Goal: Use online tool/utility

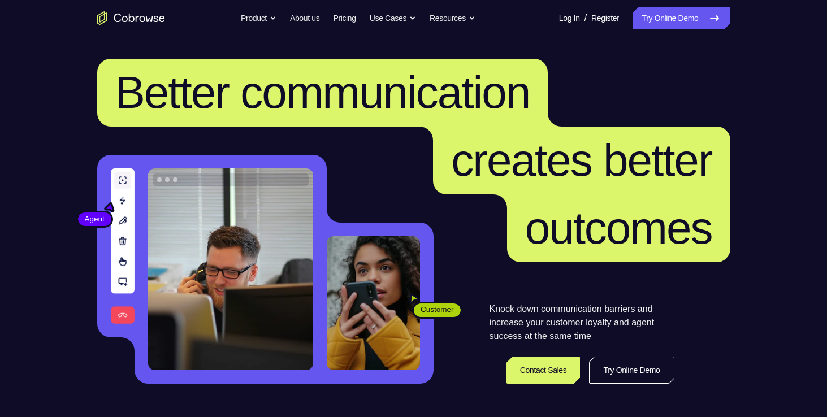
scroll to position [217, 0]
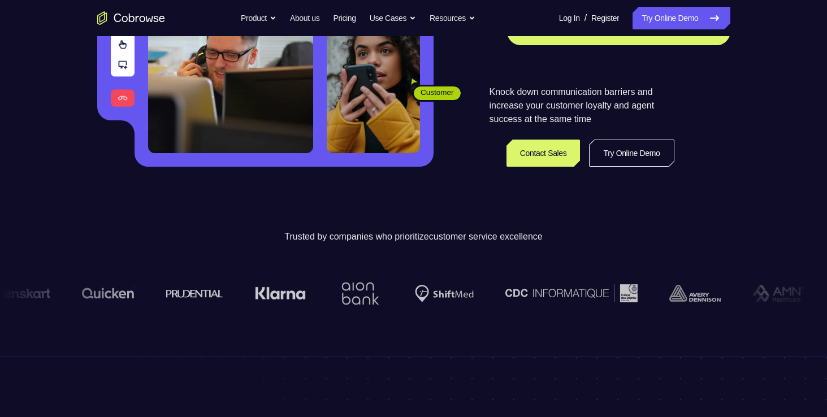
click at [617, 162] on link "Try Online Demo" at bounding box center [631, 153] width 85 height 27
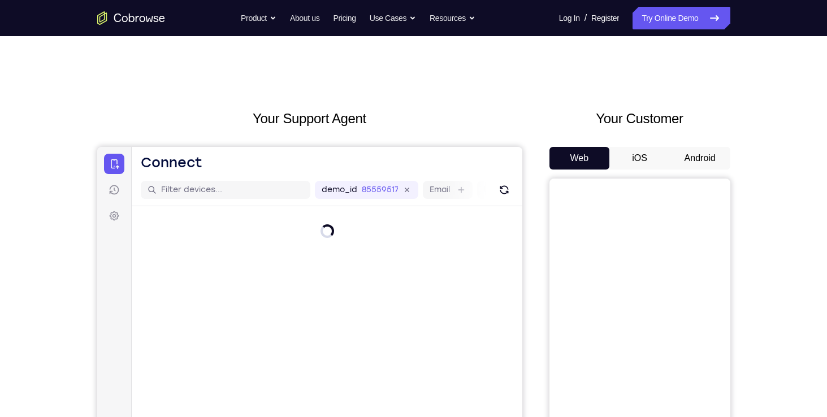
click at [687, 151] on button "Android" at bounding box center [700, 158] width 60 height 23
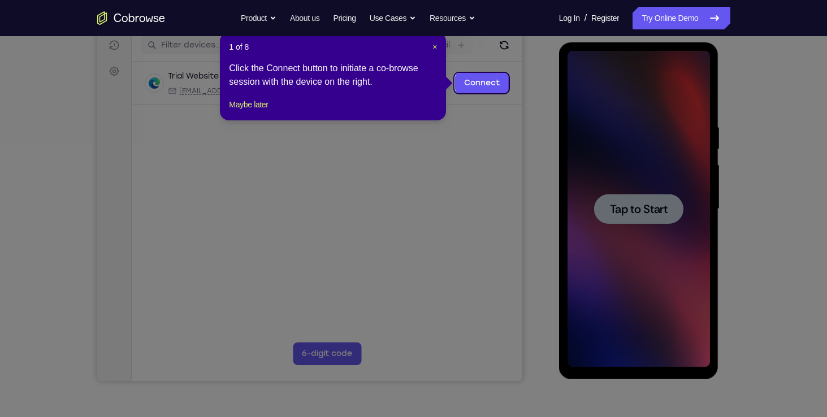
click at [662, 204] on icon at bounding box center [417, 208] width 835 height 417
click at [500, 83] on link "Connect" at bounding box center [481, 83] width 54 height 20
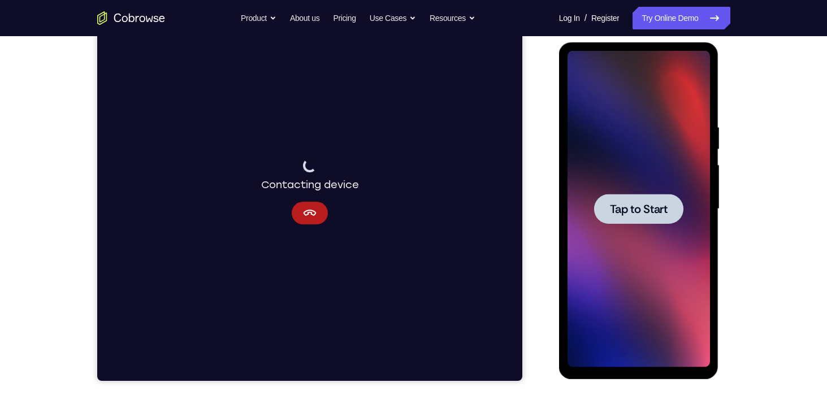
click at [619, 207] on span "Tap to Start" at bounding box center [639, 209] width 58 height 11
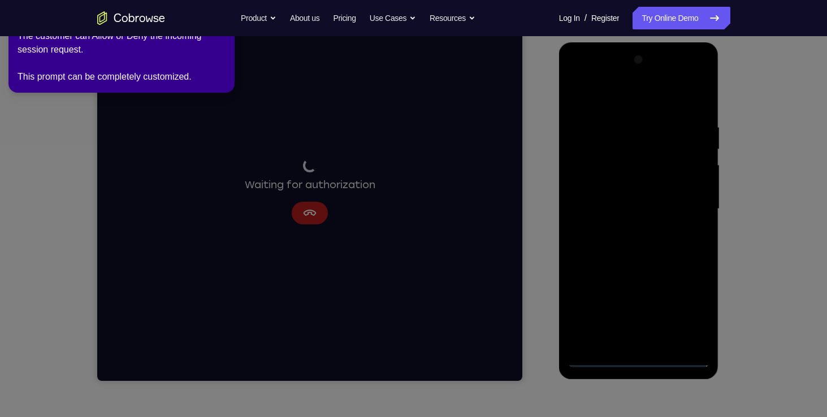
click at [600, 358] on icon at bounding box center [415, 206] width 840 height 422
click at [774, 214] on icon at bounding box center [415, 206] width 840 height 422
click at [310, 214] on icon at bounding box center [415, 206] width 840 height 422
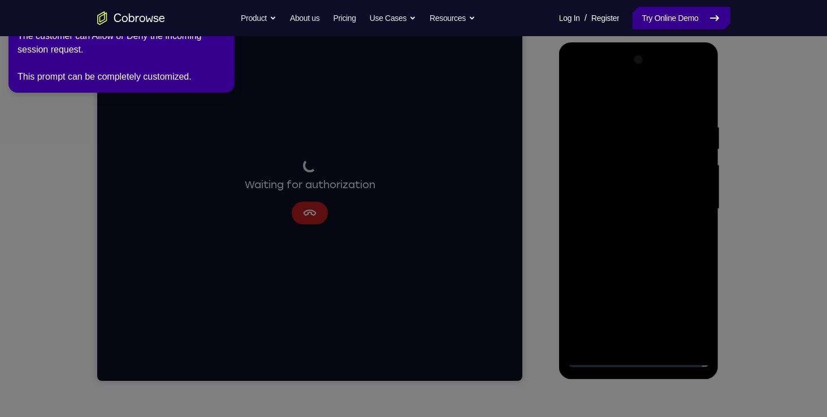
click at [665, 17] on link "Try Online Demo" at bounding box center [681, 18] width 97 height 23
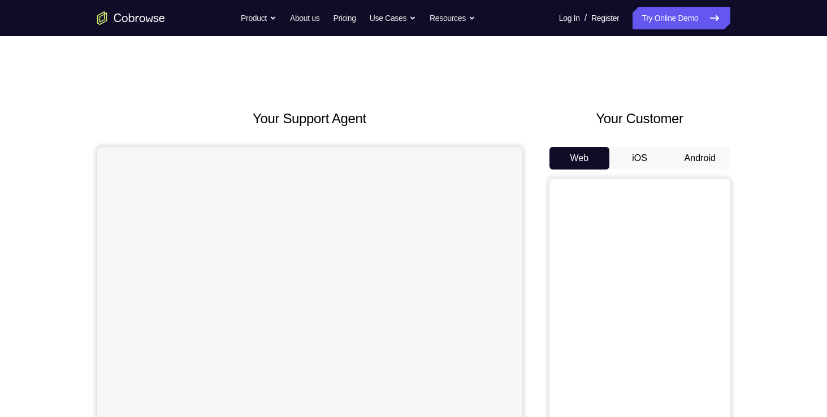
click at [687, 162] on button "Android" at bounding box center [700, 158] width 60 height 23
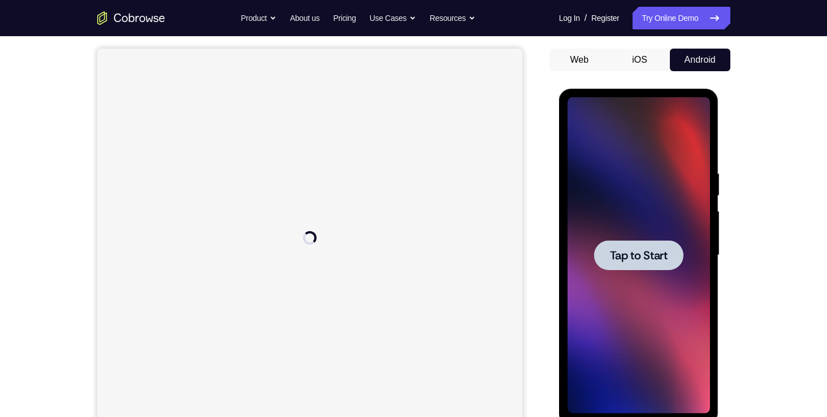
click at [645, 253] on span "Tap to Start" at bounding box center [639, 255] width 58 height 11
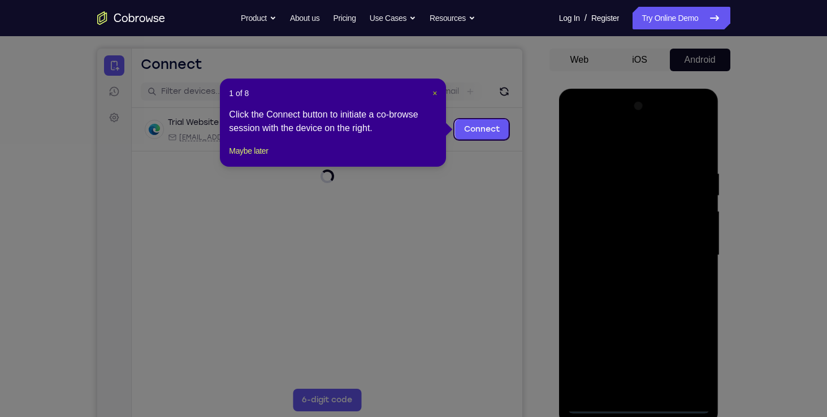
click at [436, 92] on span "×" at bounding box center [434, 93] width 5 height 9
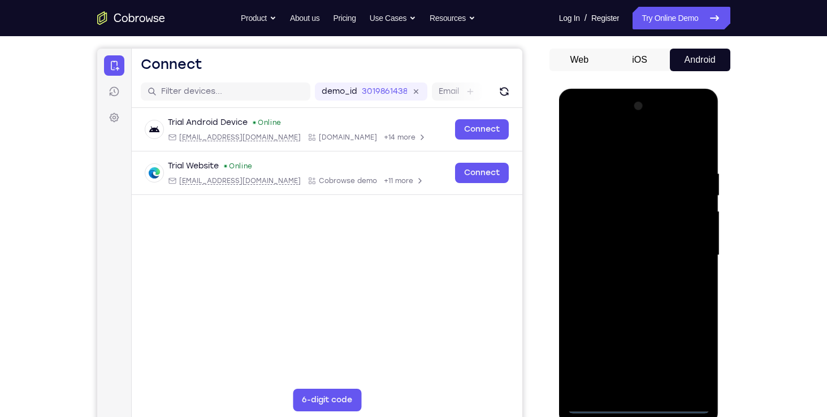
click at [599, 408] on div at bounding box center [639, 255] width 142 height 317
click at [598, 405] on div at bounding box center [639, 255] width 142 height 317
click at [583, 380] on div at bounding box center [639, 255] width 142 height 317
click at [612, 170] on div at bounding box center [639, 255] width 142 height 317
click at [656, 383] on div at bounding box center [639, 255] width 142 height 317
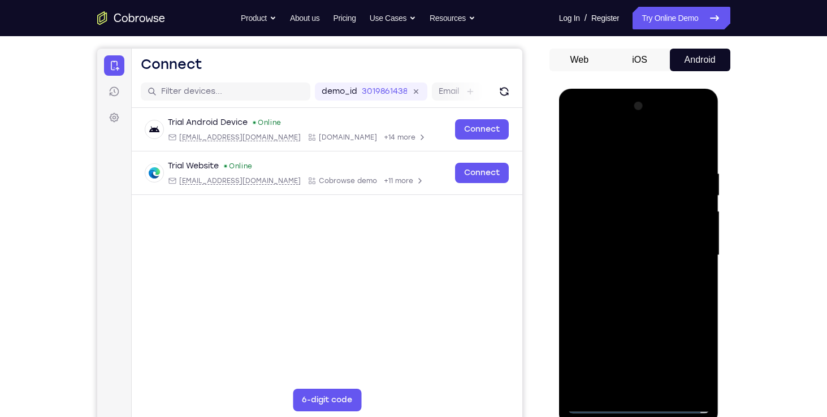
click at [604, 170] on div at bounding box center [639, 255] width 142 height 317
click at [607, 141] on div at bounding box center [639, 255] width 142 height 317
click at [594, 201] on div at bounding box center [639, 255] width 142 height 317
click at [624, 388] on div at bounding box center [639, 255] width 142 height 317
click at [599, 252] on div at bounding box center [639, 255] width 142 height 317
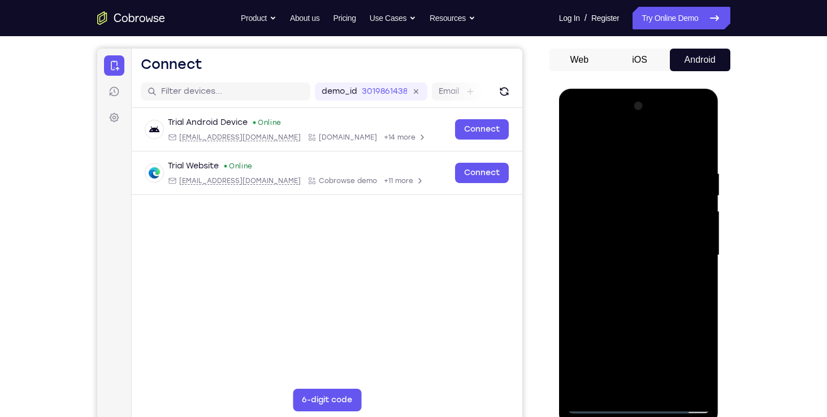
click at [600, 239] on div at bounding box center [639, 255] width 142 height 317
click at [695, 231] on div at bounding box center [639, 255] width 142 height 317
click at [676, 254] on div at bounding box center [639, 255] width 142 height 317
click at [657, 282] on div at bounding box center [639, 255] width 142 height 317
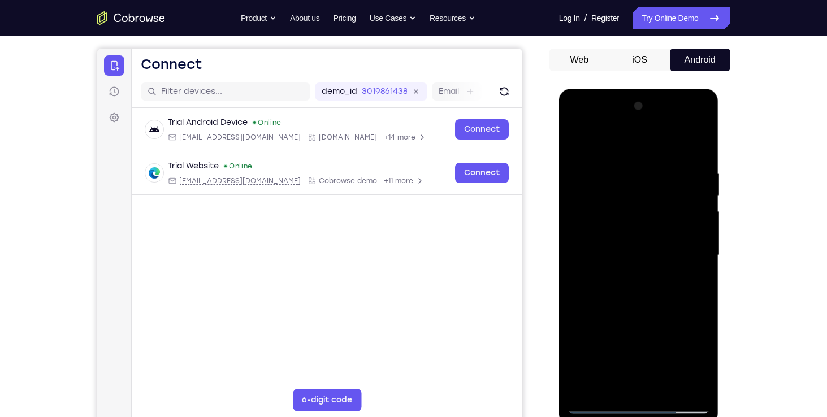
click at [668, 387] on div at bounding box center [639, 255] width 142 height 317
click at [651, 297] on div at bounding box center [639, 255] width 142 height 317
click at [685, 267] on div at bounding box center [639, 255] width 142 height 317
click at [640, 232] on div at bounding box center [639, 255] width 142 height 317
click at [613, 377] on div at bounding box center [639, 255] width 142 height 317
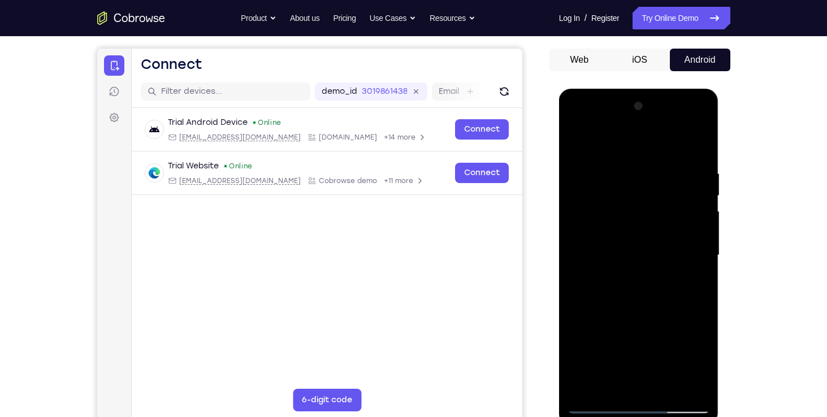
click at [609, 384] on div at bounding box center [639, 255] width 142 height 317
click at [575, 389] on div at bounding box center [639, 255] width 142 height 317
click at [656, 306] on div at bounding box center [639, 255] width 142 height 317
click at [620, 183] on div at bounding box center [639, 255] width 142 height 317
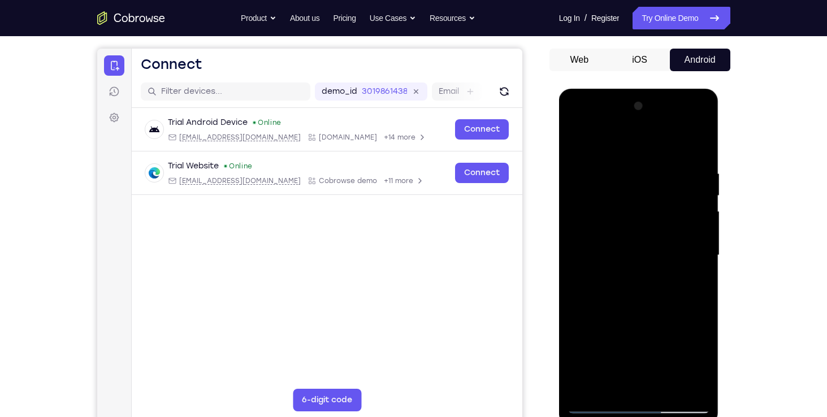
click at [588, 188] on div at bounding box center [639, 255] width 142 height 317
drag, startPoint x: 661, startPoint y: 211, endPoint x: 600, endPoint y: 217, distance: 61.4
click at [600, 217] on div at bounding box center [639, 255] width 142 height 317
drag, startPoint x: 693, startPoint y: 207, endPoint x: 598, endPoint y: 211, distance: 95.6
click at [598, 211] on div at bounding box center [639, 255] width 142 height 317
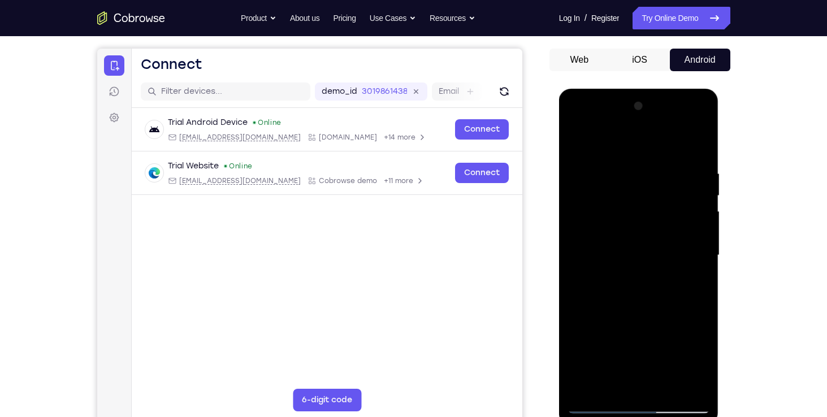
click at [575, 124] on div at bounding box center [639, 255] width 142 height 317
click at [574, 123] on div at bounding box center [639, 255] width 142 height 317
click at [582, 341] on div at bounding box center [639, 255] width 142 height 317
click at [696, 344] on div at bounding box center [639, 255] width 142 height 317
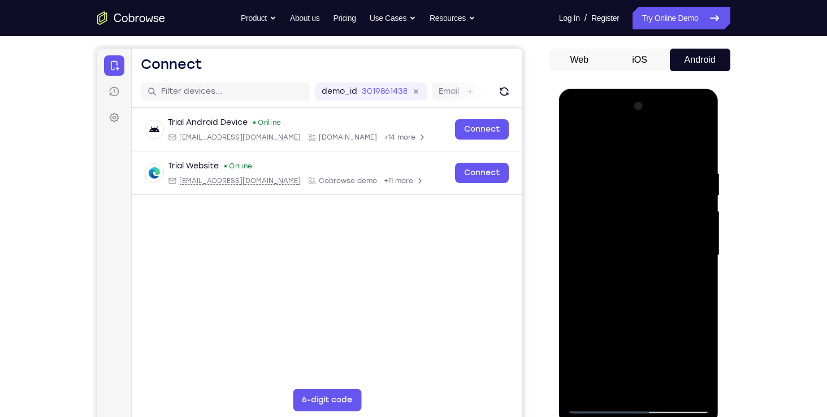
click at [696, 344] on div at bounding box center [639, 255] width 142 height 317
click at [584, 335] on div at bounding box center [639, 255] width 142 height 317
click at [655, 341] on div at bounding box center [639, 255] width 142 height 317
click at [639, 378] on div at bounding box center [639, 255] width 142 height 317
click at [643, 324] on div at bounding box center [639, 255] width 142 height 317
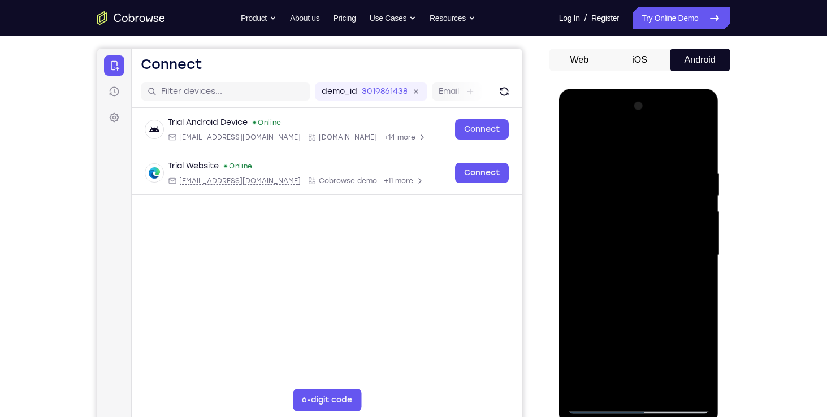
click at [652, 361] on div at bounding box center [639, 255] width 142 height 317
click at [584, 345] on div at bounding box center [639, 255] width 142 height 317
click at [618, 323] on div at bounding box center [639, 255] width 142 height 317
click at [605, 321] on div at bounding box center [639, 255] width 142 height 317
click at [677, 341] on div at bounding box center [639, 255] width 142 height 317
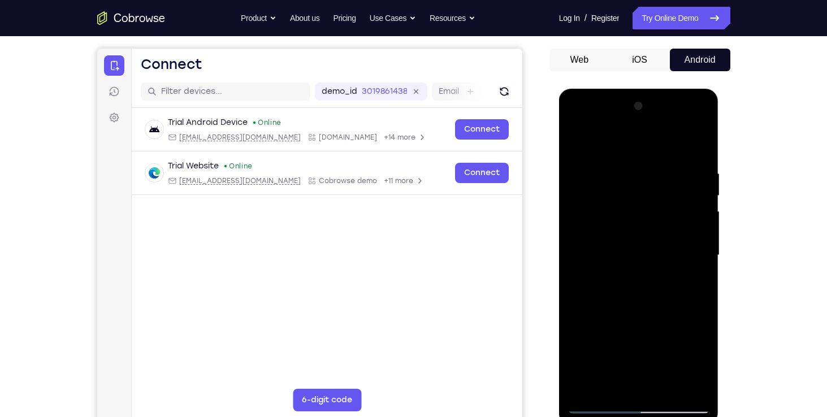
click at [633, 384] on div at bounding box center [639, 255] width 142 height 317
click at [621, 344] on div at bounding box center [639, 255] width 142 height 317
click at [604, 323] on div at bounding box center [639, 255] width 142 height 317
click at [680, 343] on div at bounding box center [639, 255] width 142 height 317
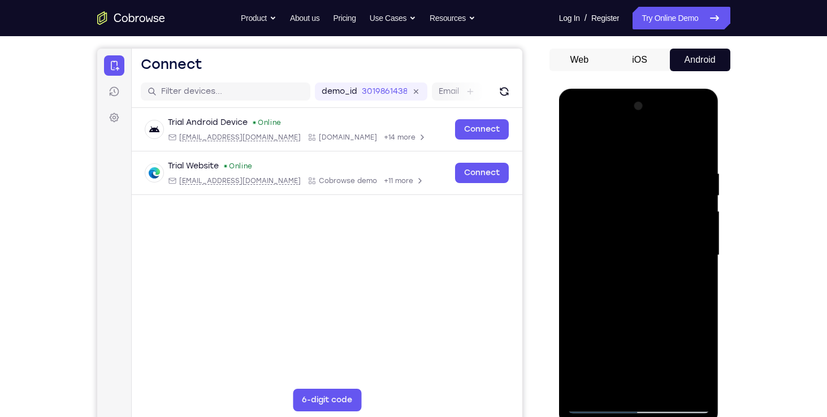
click at [649, 384] on div at bounding box center [639, 255] width 142 height 317
click at [634, 326] on div at bounding box center [639, 255] width 142 height 317
click at [599, 347] on div at bounding box center [639, 255] width 142 height 317
click at [694, 346] on div at bounding box center [639, 255] width 142 height 317
click at [580, 340] on div at bounding box center [639, 255] width 142 height 317
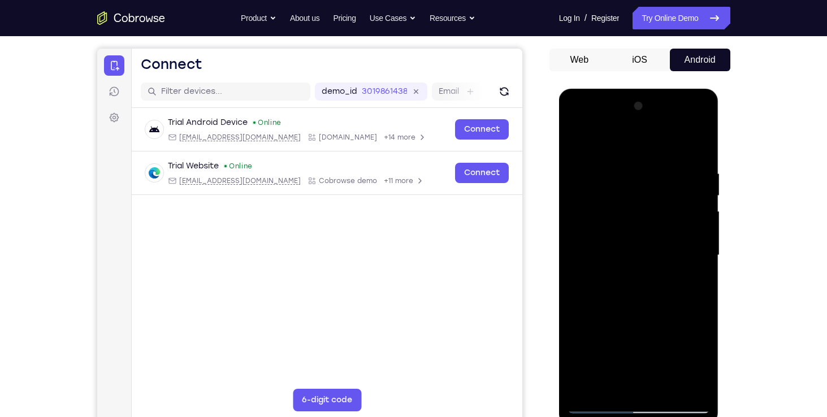
click at [683, 365] on div at bounding box center [639, 255] width 142 height 317
click at [613, 380] on div at bounding box center [639, 255] width 142 height 317
click at [650, 272] on div at bounding box center [639, 255] width 142 height 317
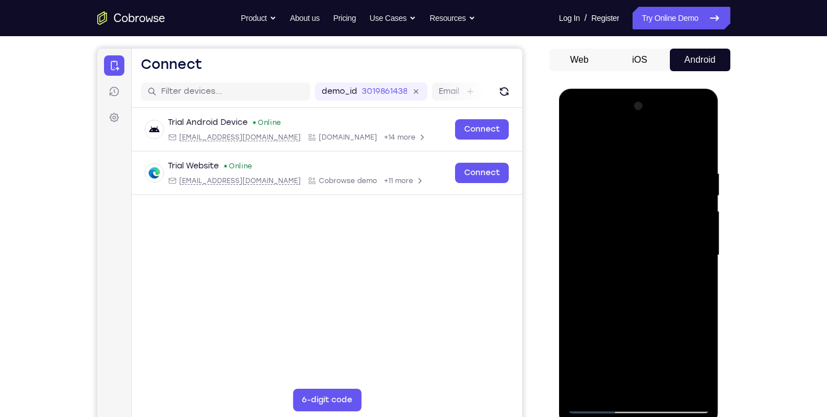
click at [670, 334] on div at bounding box center [639, 255] width 142 height 317
click at [691, 274] on div at bounding box center [639, 255] width 142 height 317
click at [609, 232] on div at bounding box center [639, 255] width 142 height 317
click at [625, 330] on div at bounding box center [639, 255] width 142 height 317
click at [614, 313] on div at bounding box center [639, 255] width 142 height 317
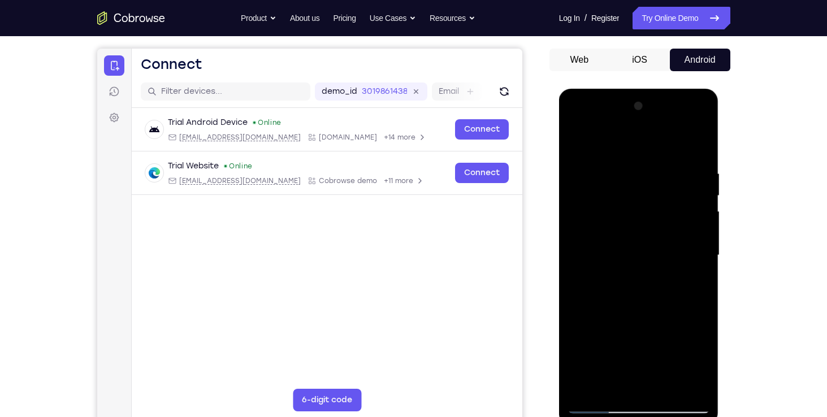
click at [618, 312] on div at bounding box center [639, 255] width 142 height 317
click at [683, 308] on div at bounding box center [639, 255] width 142 height 317
click at [611, 296] on div at bounding box center [639, 255] width 142 height 317
click at [575, 140] on div at bounding box center [639, 255] width 142 height 317
click at [616, 251] on div at bounding box center [639, 255] width 142 height 317
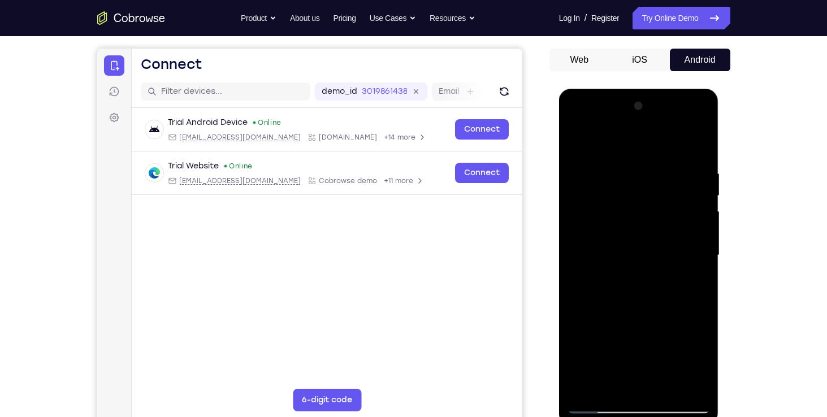
click at [616, 285] on div at bounding box center [639, 255] width 142 height 317
click at [631, 254] on div at bounding box center [639, 255] width 142 height 317
click at [702, 335] on div at bounding box center [639, 255] width 142 height 317
click at [575, 141] on div at bounding box center [639, 255] width 142 height 317
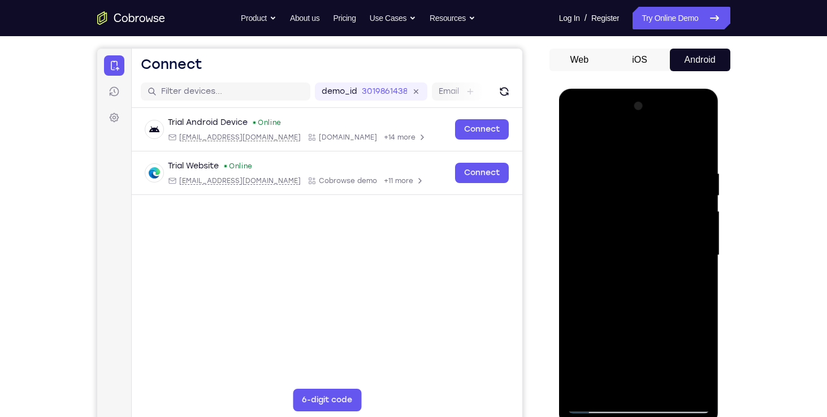
click at [668, 386] on div at bounding box center [639, 255] width 142 height 317
click at [630, 279] on div at bounding box center [639, 255] width 142 height 317
click at [573, 138] on div at bounding box center [639, 255] width 142 height 317
click at [578, 139] on div at bounding box center [639, 255] width 142 height 317
click at [704, 142] on div at bounding box center [639, 255] width 142 height 317
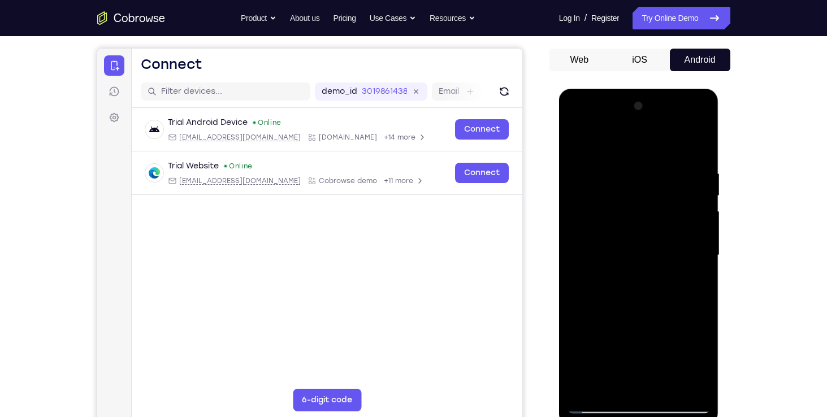
click at [577, 142] on div at bounding box center [639, 255] width 142 height 317
click at [622, 162] on div at bounding box center [639, 255] width 142 height 317
click at [684, 384] on div at bounding box center [639, 255] width 142 height 317
click at [605, 138] on div at bounding box center [639, 255] width 142 height 317
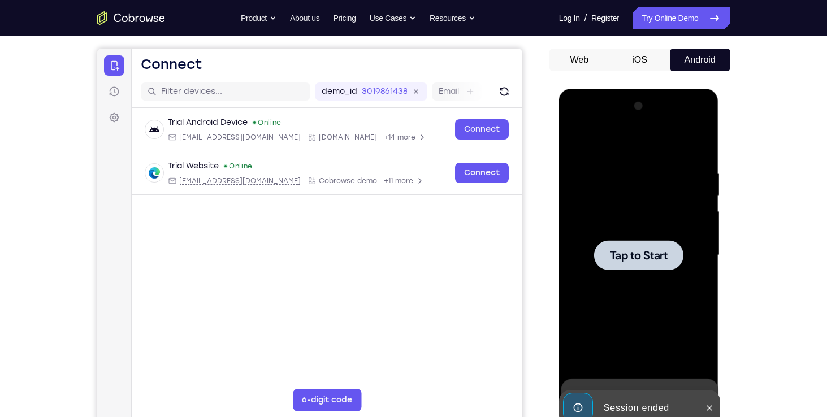
click at [643, 251] on span "Tap to Start" at bounding box center [639, 255] width 58 height 11
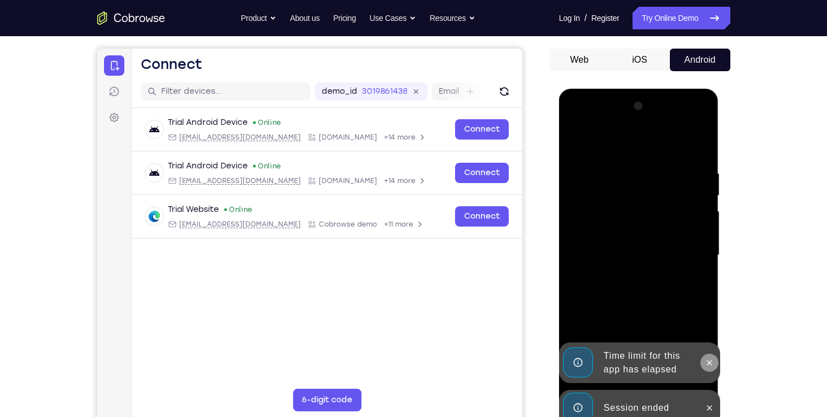
click at [709, 361] on icon at bounding box center [709, 362] width 9 height 9
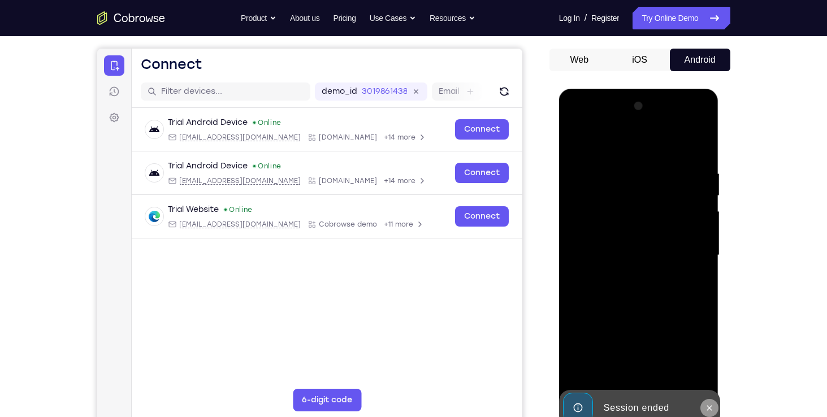
click at [711, 408] on icon at bounding box center [709, 408] width 9 height 9
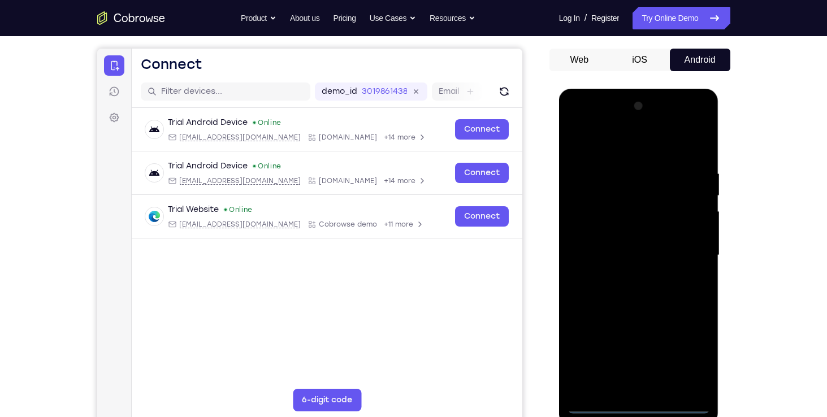
click at [595, 404] on div at bounding box center [639, 255] width 142 height 317
click at [592, 387] on div at bounding box center [639, 255] width 142 height 317
click at [595, 169] on div at bounding box center [639, 255] width 142 height 317
click at [598, 399] on div at bounding box center [639, 255] width 142 height 317
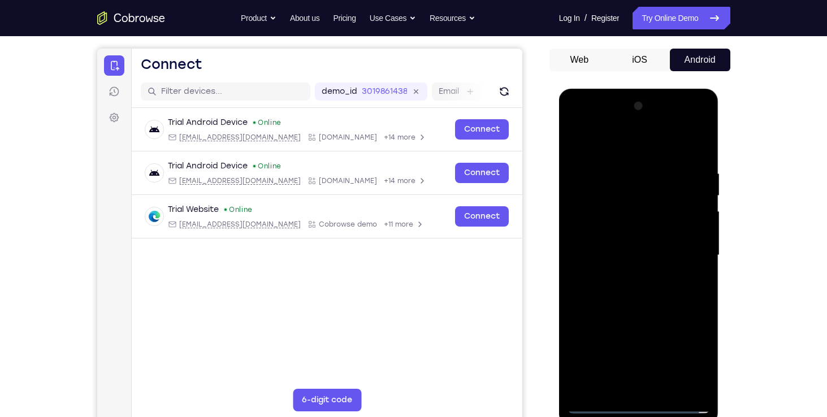
click at [598, 405] on div at bounding box center [639, 255] width 142 height 317
click at [606, 173] on div at bounding box center [639, 255] width 142 height 317
click at [665, 380] on div at bounding box center [639, 255] width 142 height 317
click at [594, 170] on div at bounding box center [639, 255] width 142 height 317
click at [607, 144] on div at bounding box center [639, 255] width 142 height 317
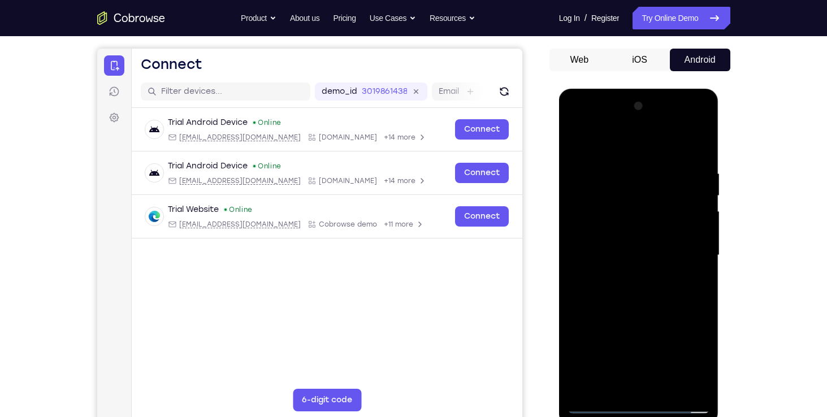
click at [589, 197] on div at bounding box center [639, 255] width 142 height 317
click at [624, 276] on div at bounding box center [639, 255] width 142 height 317
click at [604, 247] on div at bounding box center [639, 255] width 142 height 317
click at [608, 233] on div at bounding box center [639, 255] width 142 height 317
click at [620, 249] on div at bounding box center [639, 255] width 142 height 317
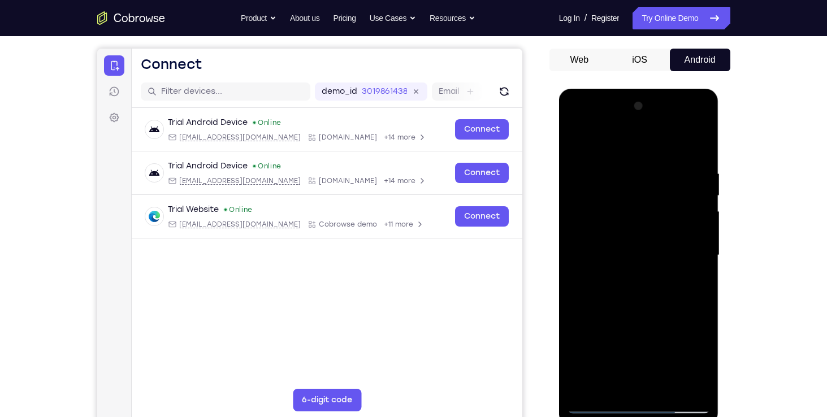
click at [644, 283] on div at bounding box center [639, 255] width 142 height 317
click at [686, 140] on div at bounding box center [639, 255] width 142 height 317
click at [627, 170] on div at bounding box center [639, 255] width 142 height 317
click at [637, 351] on div at bounding box center [639, 255] width 142 height 317
click at [618, 227] on div at bounding box center [639, 255] width 142 height 317
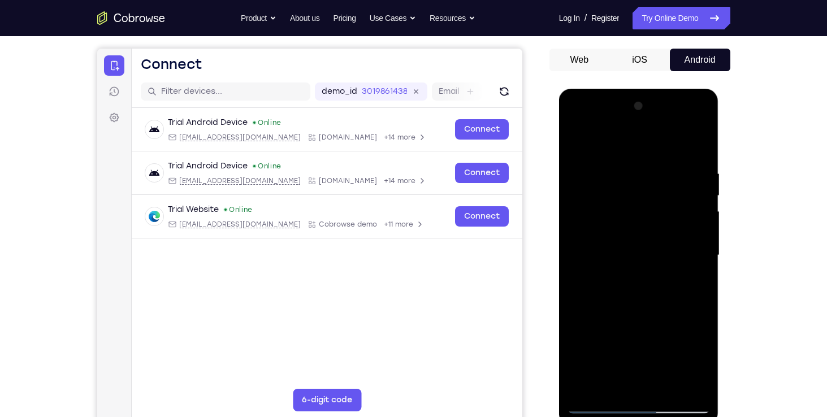
click at [628, 238] on div at bounding box center [639, 255] width 142 height 317
click at [575, 138] on div at bounding box center [639, 255] width 142 height 317
click at [692, 145] on div at bounding box center [639, 255] width 142 height 317
click at [668, 387] on div at bounding box center [639, 255] width 142 height 317
click at [650, 293] on div at bounding box center [639, 255] width 142 height 317
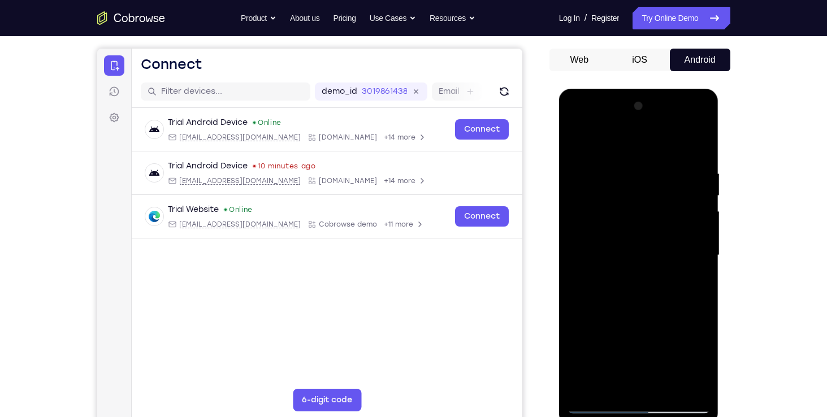
click at [686, 267] on div at bounding box center [639, 255] width 142 height 317
click at [642, 233] on div at bounding box center [639, 255] width 142 height 317
click at [616, 378] on div at bounding box center [639, 255] width 142 height 317
click at [634, 327] on div at bounding box center [639, 255] width 142 height 317
click at [595, 346] on div at bounding box center [639, 255] width 142 height 317
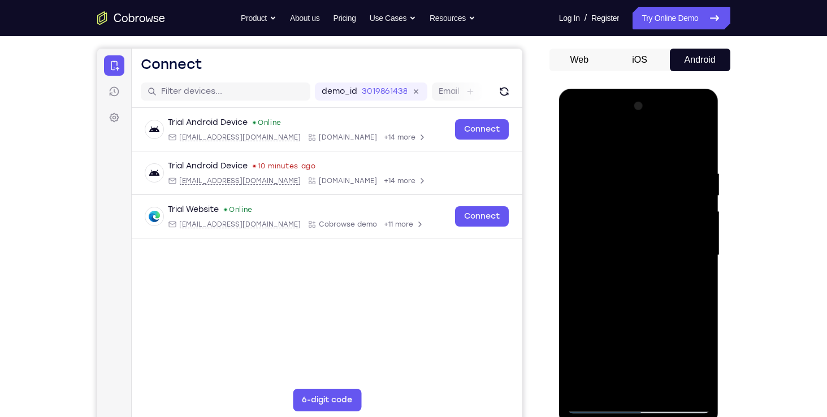
click at [698, 345] on div at bounding box center [639, 255] width 142 height 317
click at [581, 344] on div at bounding box center [639, 255] width 142 height 317
click at [678, 362] on div at bounding box center [639, 255] width 142 height 317
click at [629, 378] on div at bounding box center [639, 255] width 142 height 317
click at [580, 345] on div at bounding box center [639, 255] width 142 height 317
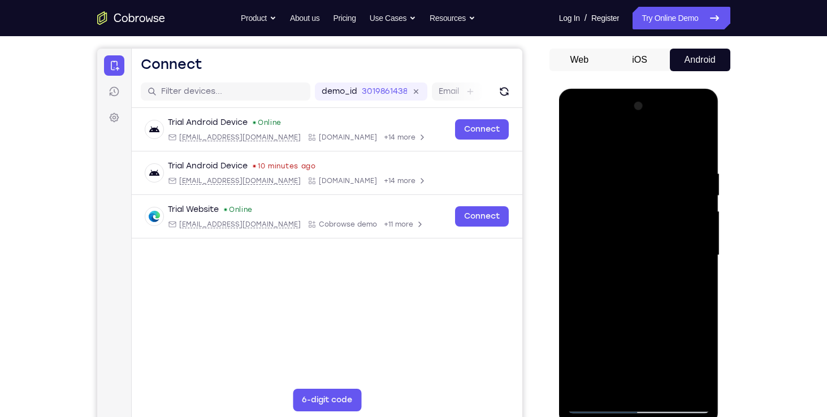
click at [690, 343] on div at bounding box center [639, 255] width 142 height 317
click at [584, 343] on div at bounding box center [639, 255] width 142 height 317
click at [653, 338] on div at bounding box center [639, 255] width 142 height 317
click at [643, 380] on div at bounding box center [639, 255] width 142 height 317
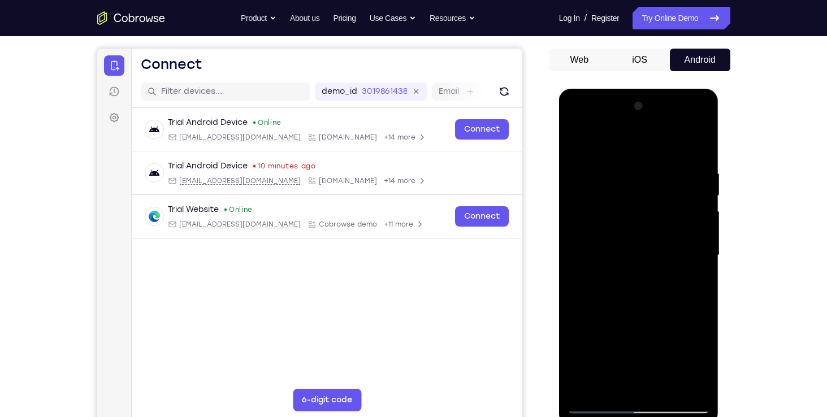
click at [647, 323] on div at bounding box center [639, 255] width 142 height 317
click at [579, 342] on div at bounding box center [639, 255] width 142 height 317
click at [649, 338] on div at bounding box center [639, 255] width 142 height 317
click at [625, 340] on div at bounding box center [639, 255] width 142 height 317
click at [586, 344] on div at bounding box center [639, 255] width 142 height 317
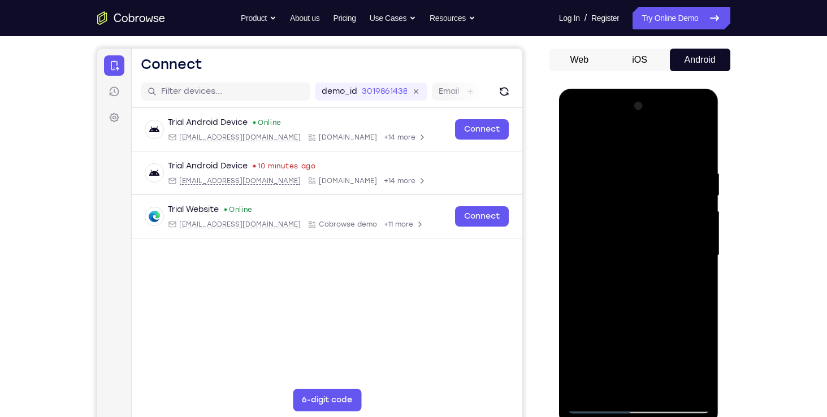
click at [630, 323] on div at bounding box center [639, 255] width 142 height 317
click at [652, 343] on div at bounding box center [639, 255] width 142 height 317
click at [581, 345] on div at bounding box center [639, 255] width 142 height 317
click at [681, 339] on div at bounding box center [639, 255] width 142 height 317
click at [699, 383] on div at bounding box center [639, 255] width 142 height 317
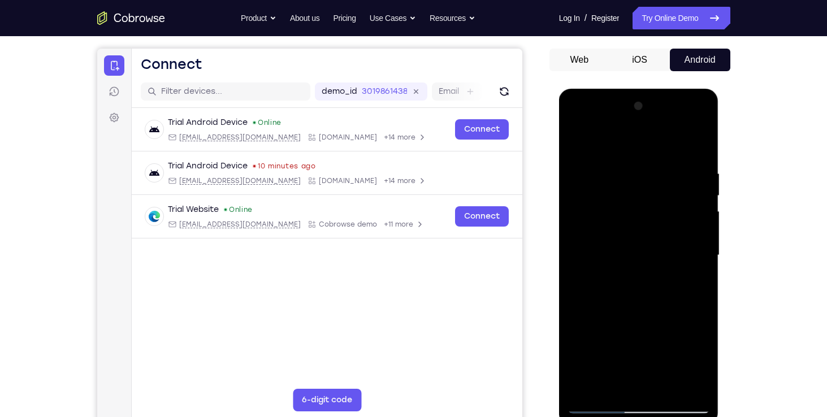
click at [657, 345] on div at bounding box center [639, 255] width 142 height 317
click at [682, 323] on div at bounding box center [639, 255] width 142 height 317
click at [597, 342] on div at bounding box center [639, 255] width 142 height 317
click at [631, 384] on div at bounding box center [639, 255] width 142 height 317
click at [702, 362] on div at bounding box center [639, 255] width 142 height 317
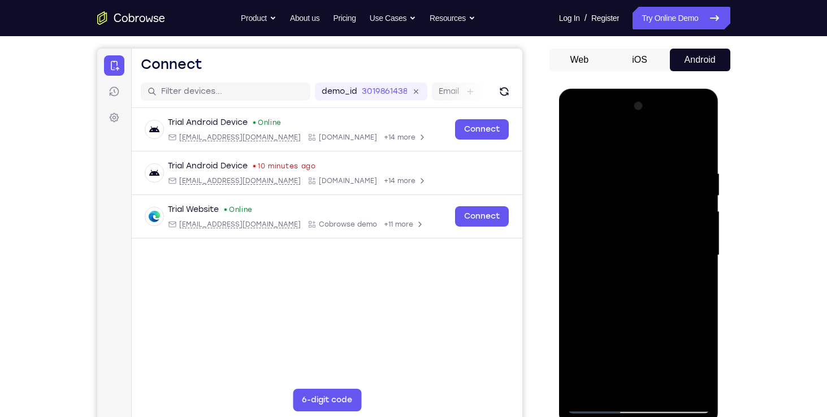
click at [702, 362] on div at bounding box center [639, 255] width 142 height 317
click at [690, 325] on div at bounding box center [639, 255] width 142 height 317
click at [596, 345] on div at bounding box center [639, 255] width 142 height 317
click at [634, 384] on div at bounding box center [639, 255] width 142 height 317
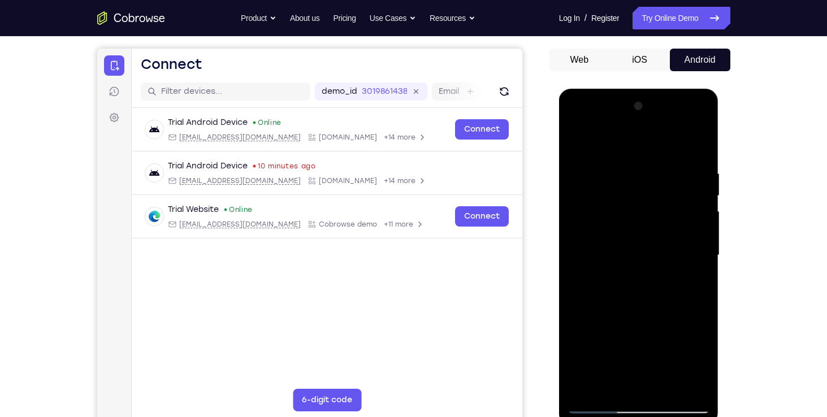
click at [674, 365] on div at bounding box center [639, 255] width 142 height 317
click at [694, 362] on div at bounding box center [639, 255] width 142 height 317
click at [682, 364] on div at bounding box center [639, 255] width 142 height 317
click at [579, 343] on div at bounding box center [639, 255] width 142 height 317
click at [639, 343] on div at bounding box center [639, 255] width 142 height 317
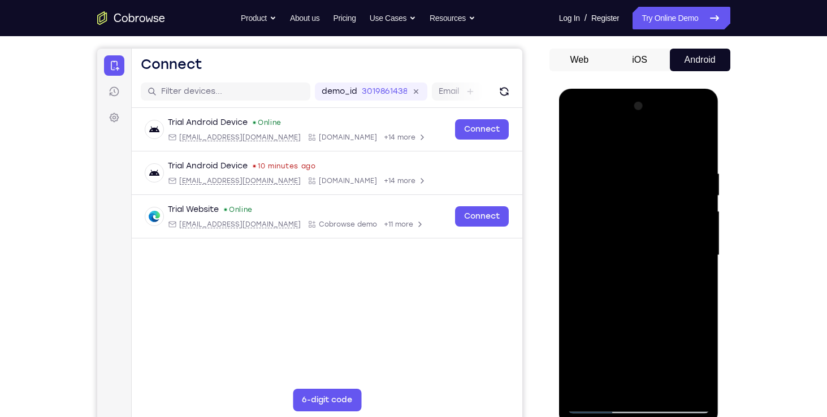
click at [611, 340] on div at bounding box center [639, 255] width 142 height 317
click at [634, 382] on div at bounding box center [639, 255] width 142 height 317
click at [629, 326] on div at bounding box center [639, 255] width 142 height 317
click at [689, 345] on div at bounding box center [639, 255] width 142 height 317
click at [585, 341] on div at bounding box center [639, 255] width 142 height 317
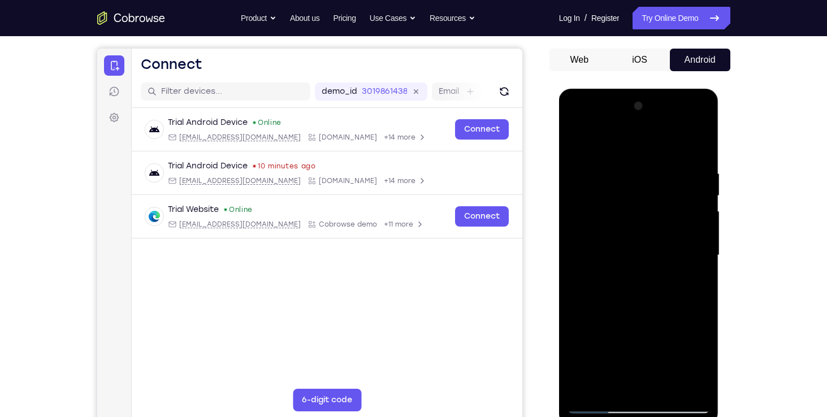
click at [604, 323] on div at bounding box center [639, 255] width 142 height 317
click at [667, 362] on div at bounding box center [639, 255] width 142 height 317
click at [693, 282] on div at bounding box center [639, 255] width 142 height 317
click at [647, 322] on div at bounding box center [639, 255] width 142 height 317
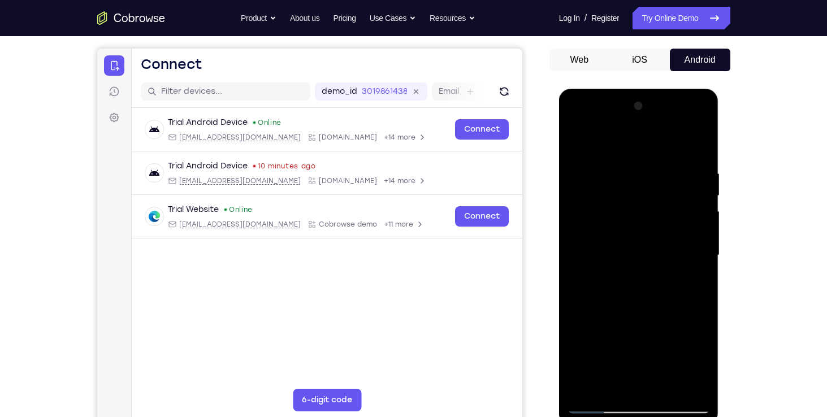
click at [585, 345] on div at bounding box center [639, 255] width 142 height 317
click at [673, 362] on div at bounding box center [639, 255] width 142 height 317
click at [696, 361] on div at bounding box center [639, 255] width 142 height 317
click at [682, 363] on div at bounding box center [639, 255] width 142 height 317
click at [686, 343] on div at bounding box center [639, 255] width 142 height 317
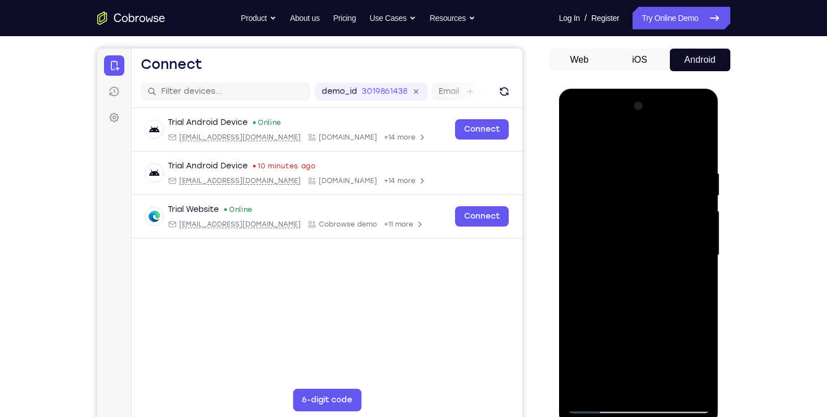
click at [598, 323] on div at bounding box center [639, 255] width 142 height 317
click at [670, 361] on div at bounding box center [639, 255] width 142 height 317
click at [645, 375] on div at bounding box center [639, 255] width 142 height 317
click at [694, 358] on div at bounding box center [639, 255] width 142 height 317
click at [654, 387] on div at bounding box center [639, 255] width 142 height 317
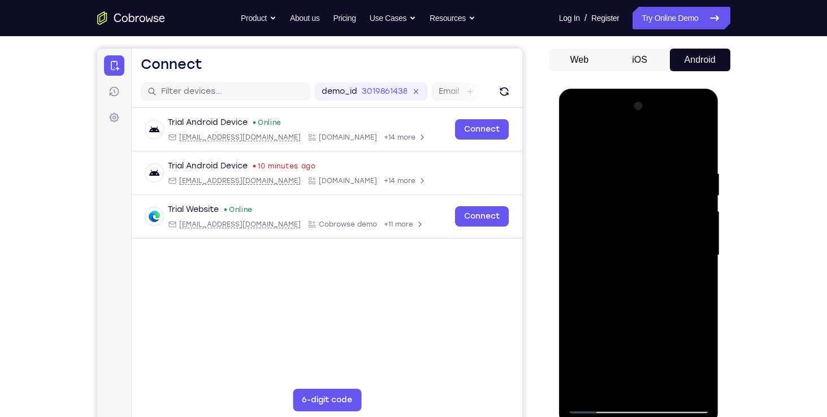
click at [581, 344] on div at bounding box center [639, 255] width 142 height 317
click at [692, 342] on div at bounding box center [639, 255] width 142 height 317
click at [647, 325] on div at bounding box center [639, 255] width 142 height 317
click at [690, 323] on div at bounding box center [639, 255] width 142 height 317
click at [663, 322] on div at bounding box center [639, 255] width 142 height 317
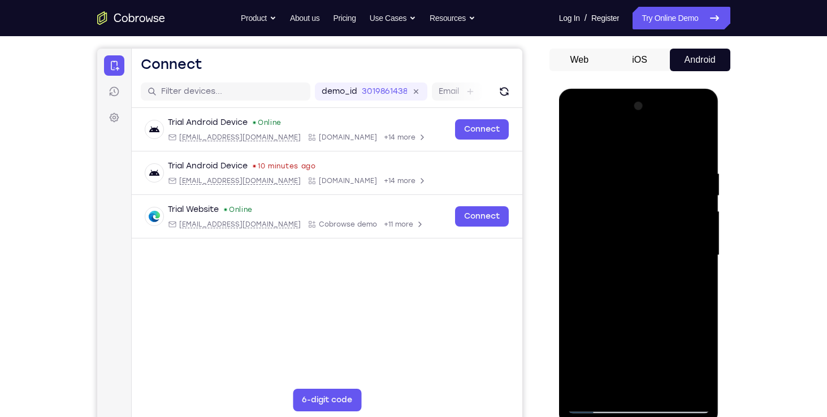
click at [682, 361] on div at bounding box center [639, 255] width 142 height 317
click at [692, 282] on div at bounding box center [639, 255] width 142 height 317
click at [575, 141] on div at bounding box center [639, 255] width 142 height 317
click at [588, 174] on div at bounding box center [639, 255] width 142 height 317
click at [575, 144] on div at bounding box center [639, 255] width 142 height 317
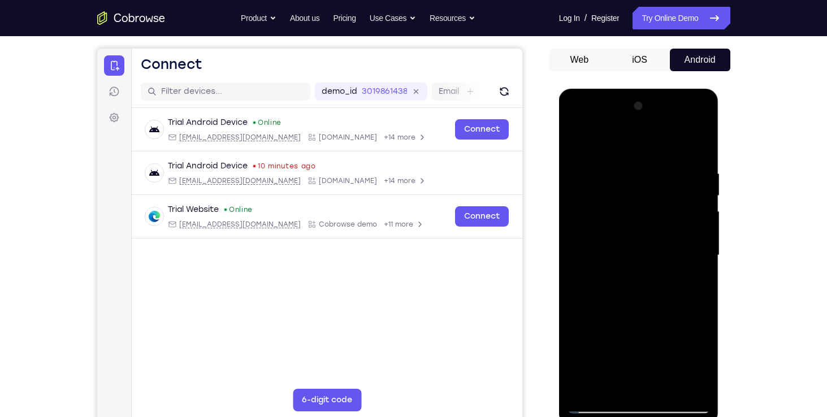
click at [652, 228] on div at bounding box center [639, 255] width 142 height 317
click at [616, 382] on div at bounding box center [639, 255] width 142 height 317
click at [612, 384] on div at bounding box center [639, 255] width 142 height 317
click at [616, 256] on div at bounding box center [639, 255] width 142 height 317
click at [642, 362] on div at bounding box center [639, 255] width 142 height 317
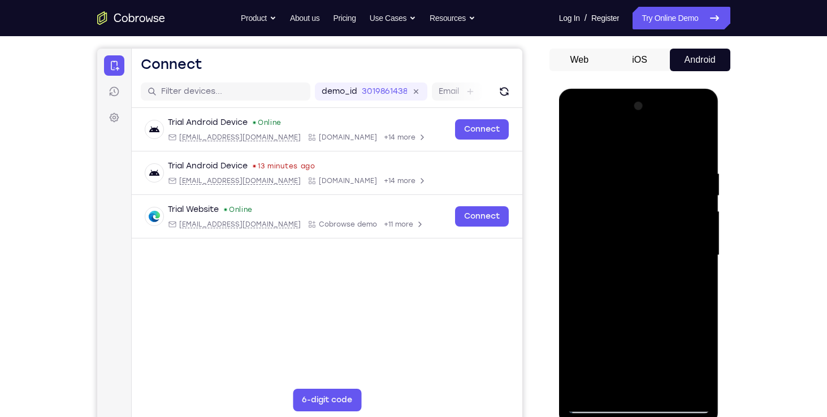
click at [680, 350] on div at bounding box center [639, 255] width 142 height 317
click at [639, 346] on div at bounding box center [639, 255] width 142 height 317
click at [681, 337] on div at bounding box center [639, 255] width 142 height 317
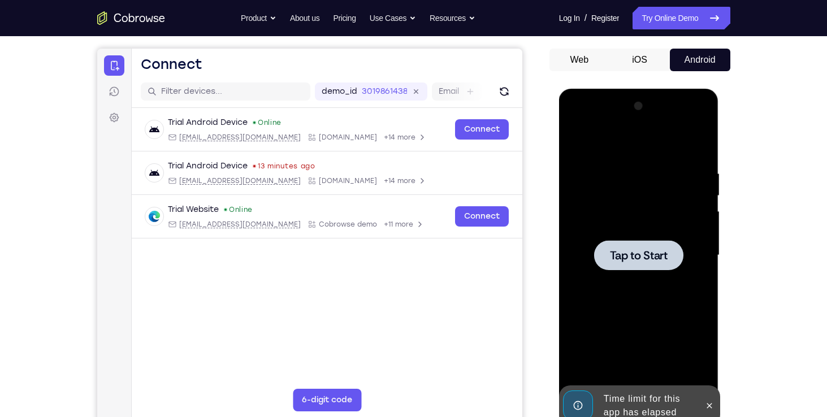
click at [616, 380] on div at bounding box center [639, 255] width 142 height 317
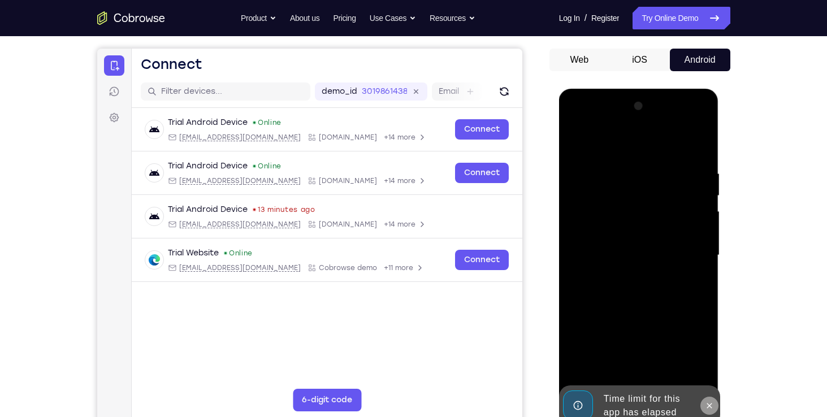
click at [708, 402] on icon at bounding box center [709, 405] width 9 height 9
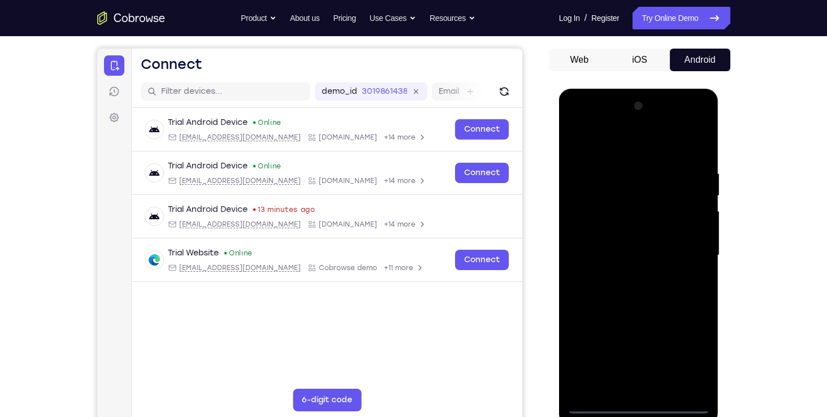
click at [596, 407] on div at bounding box center [639, 255] width 142 height 317
click at [586, 384] on div at bounding box center [639, 255] width 142 height 317
click at [607, 167] on div at bounding box center [639, 255] width 142 height 317
click at [657, 381] on div at bounding box center [639, 255] width 142 height 317
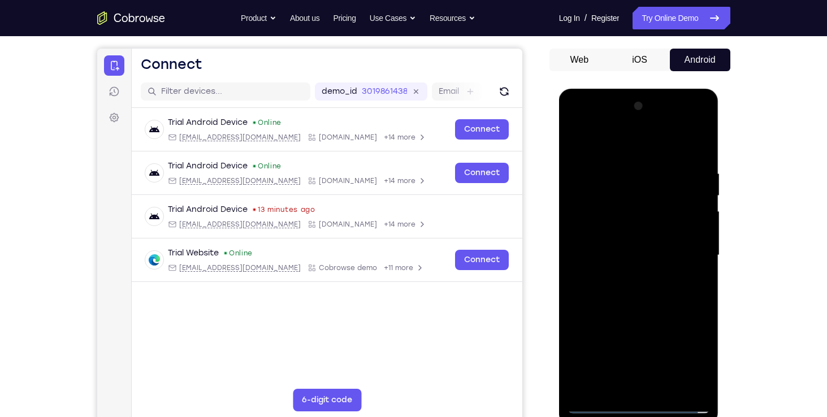
click at [619, 172] on div at bounding box center [639, 255] width 142 height 317
click at [620, 144] on div at bounding box center [639, 255] width 142 height 317
click at [595, 197] on div at bounding box center [639, 255] width 142 height 317
click at [627, 275] on div at bounding box center [639, 255] width 142 height 317
click at [607, 241] on div at bounding box center [639, 255] width 142 height 317
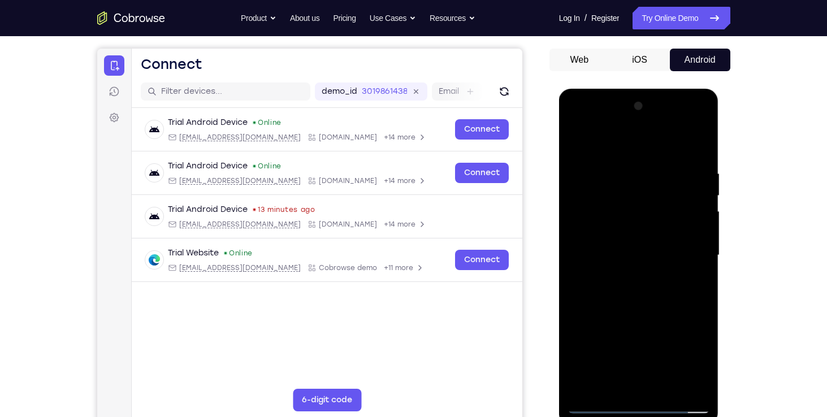
click at [607, 234] on div at bounding box center [639, 255] width 142 height 317
click at [614, 253] on div at bounding box center [639, 255] width 142 height 317
click at [682, 285] on div at bounding box center [639, 255] width 142 height 317
click at [666, 387] on div at bounding box center [639, 255] width 142 height 317
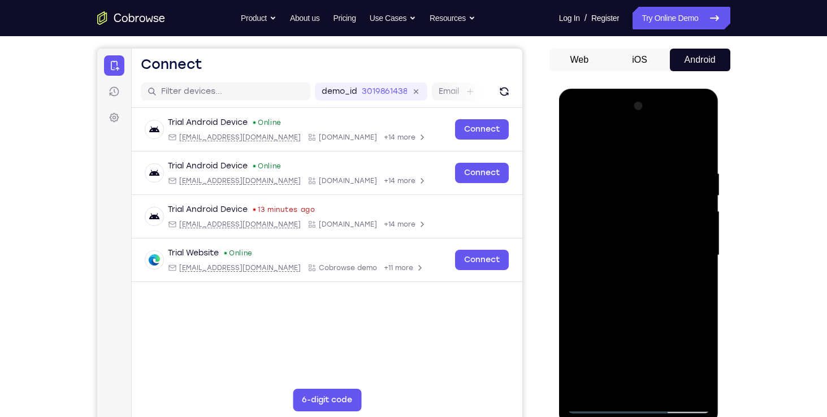
click at [645, 300] on div at bounding box center [639, 255] width 142 height 317
click at [686, 263] on div at bounding box center [639, 255] width 142 height 317
click at [635, 224] on div at bounding box center [639, 255] width 142 height 317
click at [622, 385] on div at bounding box center [639, 255] width 142 height 317
click at [671, 365] on div at bounding box center [639, 255] width 142 height 317
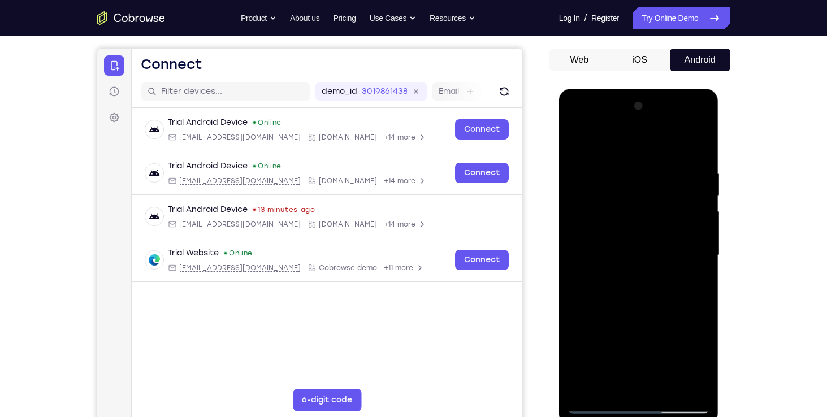
click at [652, 341] on div at bounding box center [639, 255] width 142 height 317
click at [575, 343] on div at bounding box center [639, 255] width 142 height 317
click at [640, 321] on div at bounding box center [639, 255] width 142 height 317
click at [603, 321] on div at bounding box center [639, 255] width 142 height 317
click at [628, 319] on div at bounding box center [639, 255] width 142 height 317
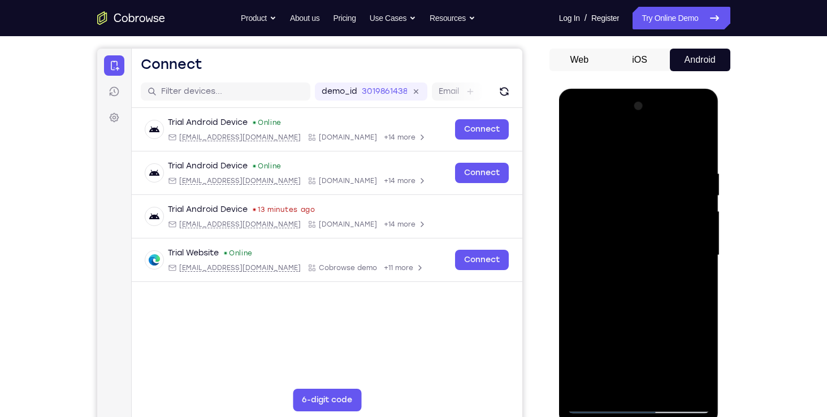
click at [640, 382] on div at bounding box center [639, 255] width 142 height 317
click at [586, 348] on div at bounding box center [639, 255] width 142 height 317
click at [697, 344] on div at bounding box center [639, 255] width 142 height 317
click at [600, 339] on div at bounding box center [639, 255] width 142 height 317
click at [647, 344] on div at bounding box center [639, 255] width 142 height 317
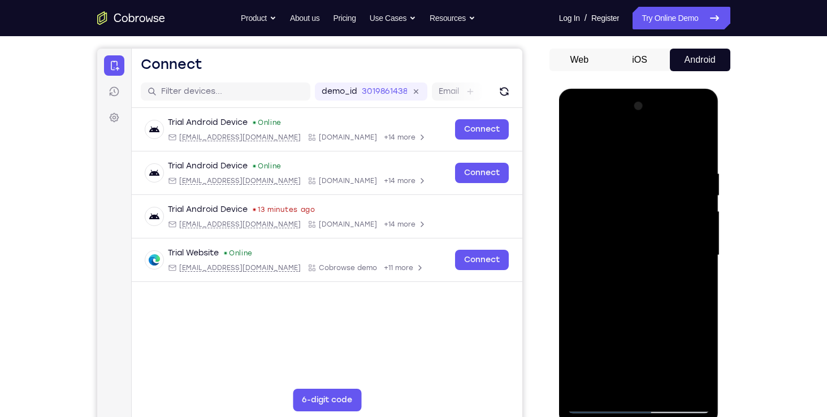
click at [577, 344] on div at bounding box center [639, 255] width 142 height 317
click at [655, 344] on div at bounding box center [639, 255] width 142 height 317
click at [584, 343] on div at bounding box center [639, 255] width 142 height 317
click at [616, 324] on div at bounding box center [639, 255] width 142 height 317
click at [595, 283] on div at bounding box center [639, 255] width 142 height 317
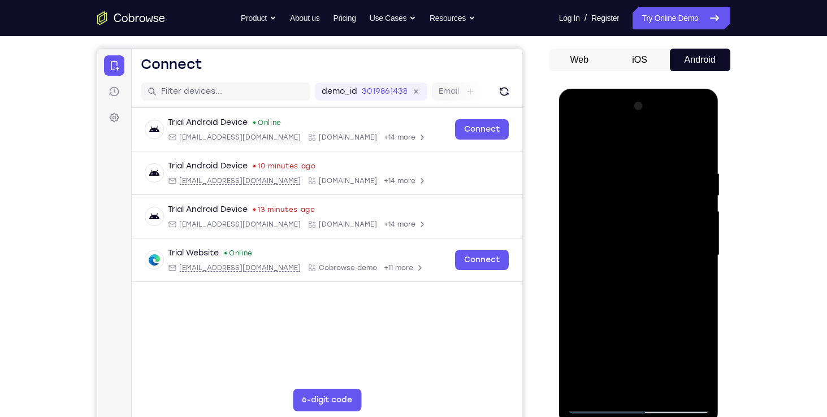
click at [595, 282] on div at bounding box center [639, 255] width 142 height 317
click at [598, 283] on div at bounding box center [639, 255] width 142 height 317
click at [592, 279] on div at bounding box center [639, 255] width 142 height 317
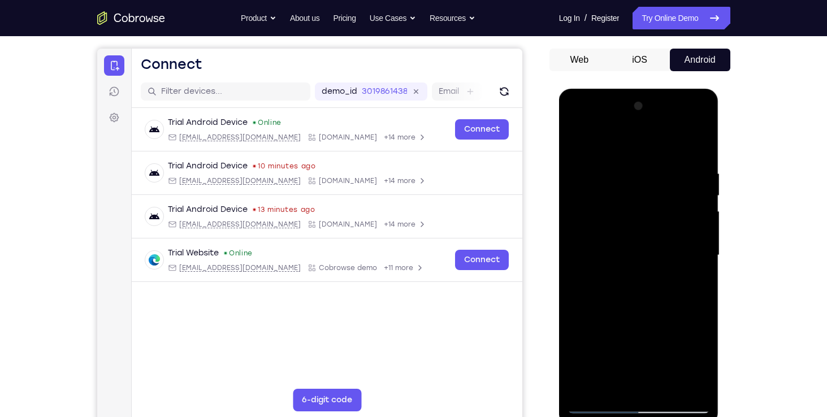
click at [595, 282] on div at bounding box center [639, 255] width 142 height 317
click at [596, 283] on div at bounding box center [639, 255] width 142 height 317
click at [610, 282] on div at bounding box center [639, 255] width 142 height 317
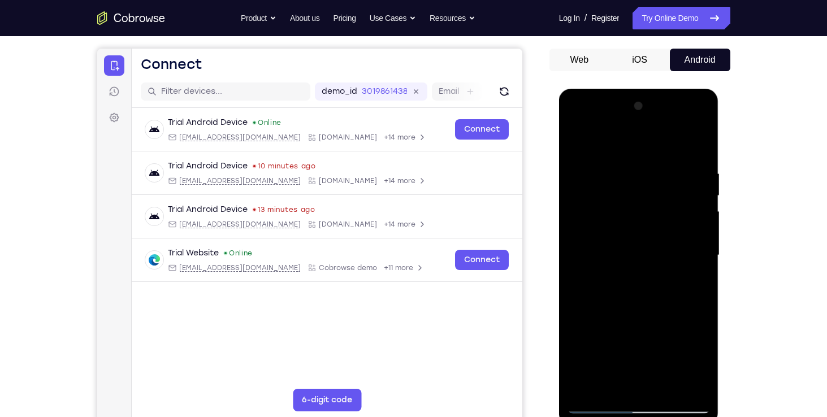
drag, startPoint x: 610, startPoint y: 282, endPoint x: 595, endPoint y: 283, distance: 14.8
click at [595, 283] on div at bounding box center [639, 255] width 142 height 317
click at [584, 280] on div at bounding box center [639, 255] width 142 height 317
click at [613, 280] on div at bounding box center [639, 255] width 142 height 317
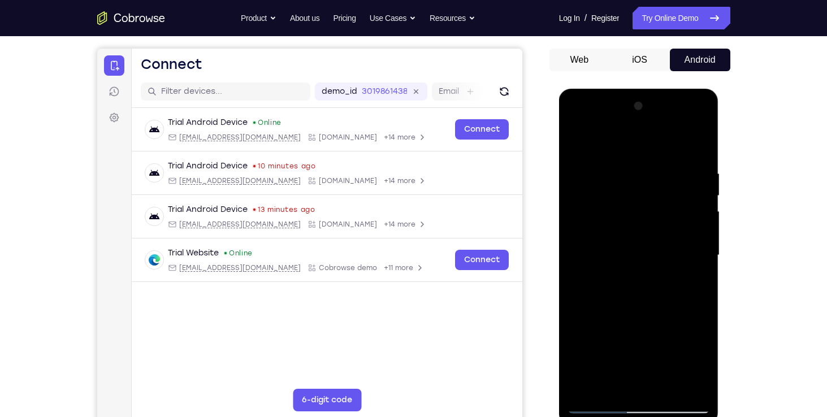
click at [613, 280] on div at bounding box center [639, 255] width 142 height 317
click at [595, 286] on div at bounding box center [639, 255] width 142 height 317
click at [693, 283] on div at bounding box center [639, 255] width 142 height 317
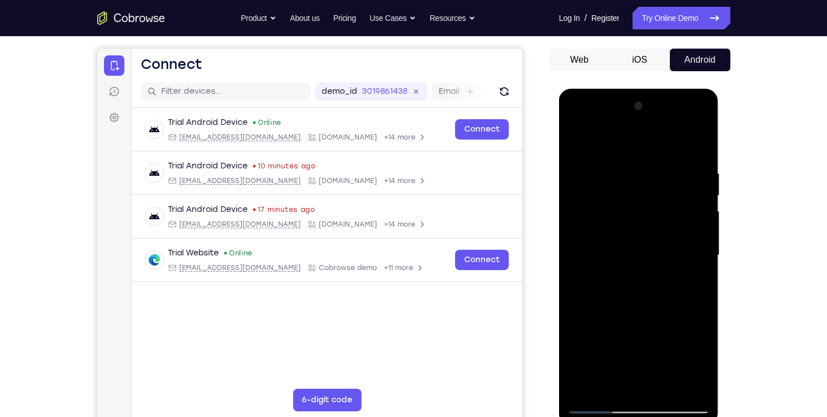
click at [579, 145] on div at bounding box center [639, 255] width 142 height 317
click at [707, 191] on div at bounding box center [639, 255] width 142 height 317
click at [622, 222] on div at bounding box center [639, 255] width 142 height 317
click at [580, 144] on div at bounding box center [639, 255] width 142 height 317
click at [581, 142] on div at bounding box center [639, 255] width 142 height 317
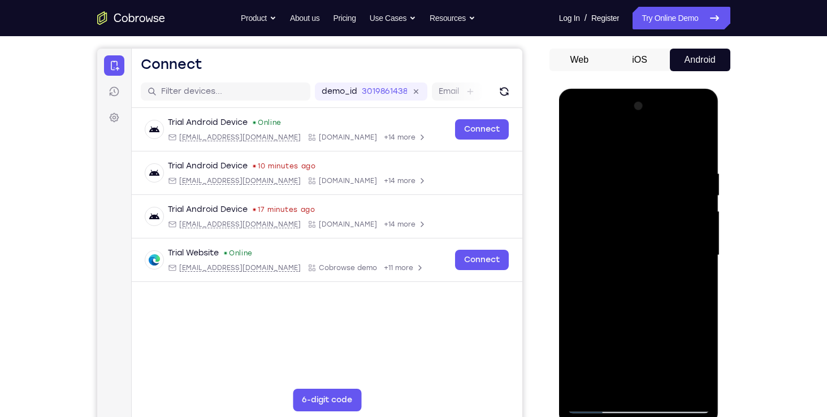
click at [614, 159] on div at bounding box center [639, 255] width 142 height 317
click at [697, 147] on div at bounding box center [639, 255] width 142 height 317
click at [672, 386] on div at bounding box center [639, 255] width 142 height 317
click at [586, 174] on div at bounding box center [639, 255] width 142 height 317
click at [609, 384] on div at bounding box center [639, 255] width 142 height 317
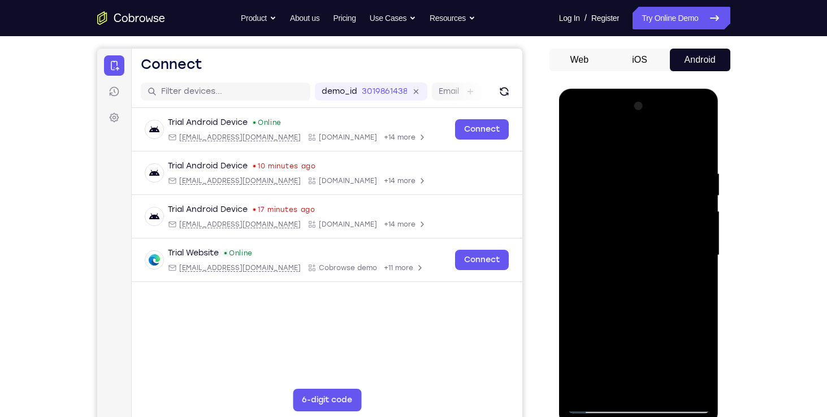
click at [629, 384] on div at bounding box center [639, 255] width 142 height 317
click at [641, 385] on div at bounding box center [639, 255] width 142 height 317
click at [616, 387] on div at bounding box center [639, 255] width 142 height 317
click at [673, 295] on div at bounding box center [639, 255] width 142 height 317
click at [687, 297] on div at bounding box center [639, 255] width 142 height 317
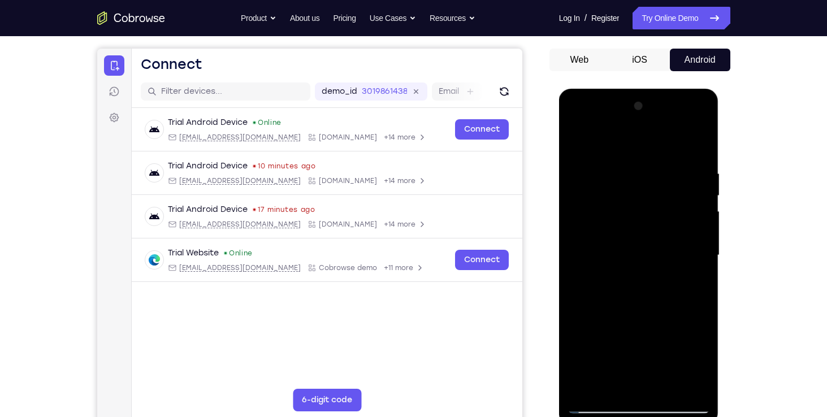
click at [656, 296] on div at bounding box center [639, 255] width 142 height 317
click at [583, 358] on div at bounding box center [639, 255] width 142 height 317
drag, startPoint x: 583, startPoint y: 358, endPoint x: 592, endPoint y: 284, distance: 74.0
click at [592, 284] on div at bounding box center [639, 255] width 142 height 317
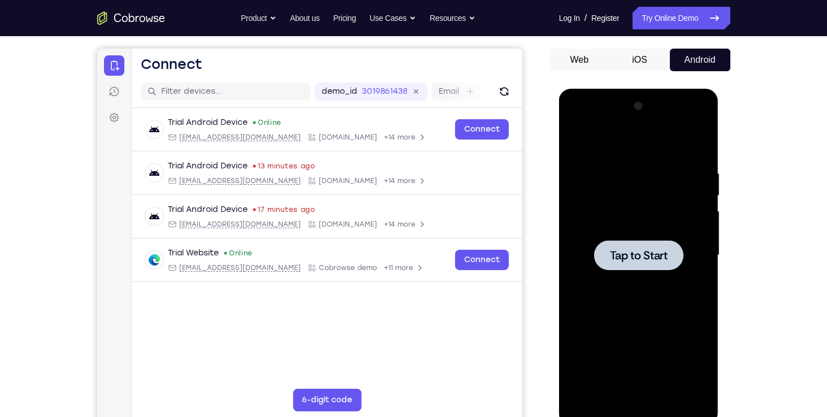
click at [627, 264] on div at bounding box center [638, 255] width 89 height 30
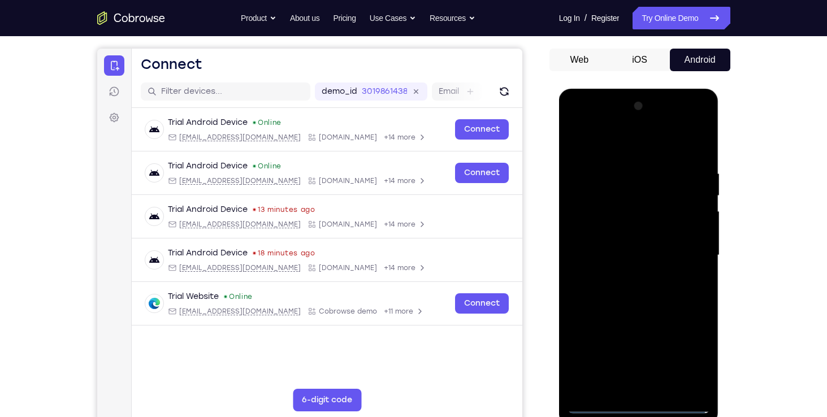
click at [598, 401] on div at bounding box center [639, 255] width 142 height 317
click at [598, 403] on div at bounding box center [639, 255] width 142 height 317
click at [588, 388] on div at bounding box center [639, 255] width 142 height 317
click at [593, 175] on div at bounding box center [639, 255] width 142 height 317
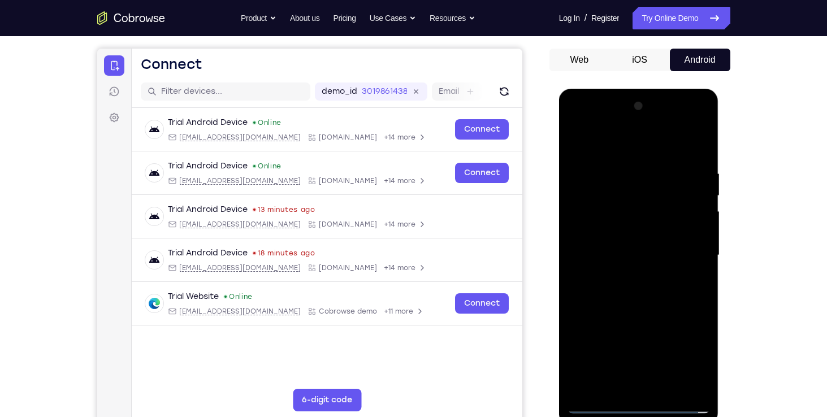
click at [662, 386] on div at bounding box center [639, 255] width 142 height 317
click at [598, 168] on div at bounding box center [639, 255] width 142 height 317
click at [607, 143] on div at bounding box center [639, 255] width 142 height 317
click at [589, 198] on div at bounding box center [639, 255] width 142 height 317
click at [625, 278] on div at bounding box center [639, 255] width 142 height 317
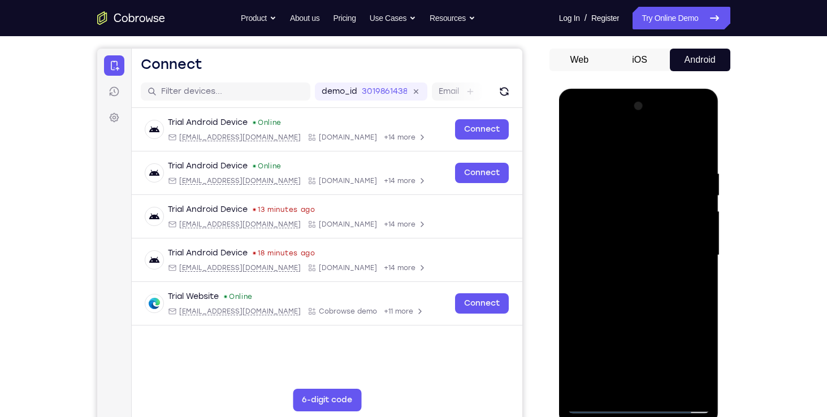
click at [613, 248] on div at bounding box center [639, 255] width 142 height 317
click at [604, 230] on div at bounding box center [639, 255] width 142 height 317
click at [621, 252] on div at bounding box center [639, 255] width 142 height 317
click at [656, 278] on div at bounding box center [639, 255] width 142 height 317
click at [686, 142] on div at bounding box center [639, 255] width 142 height 317
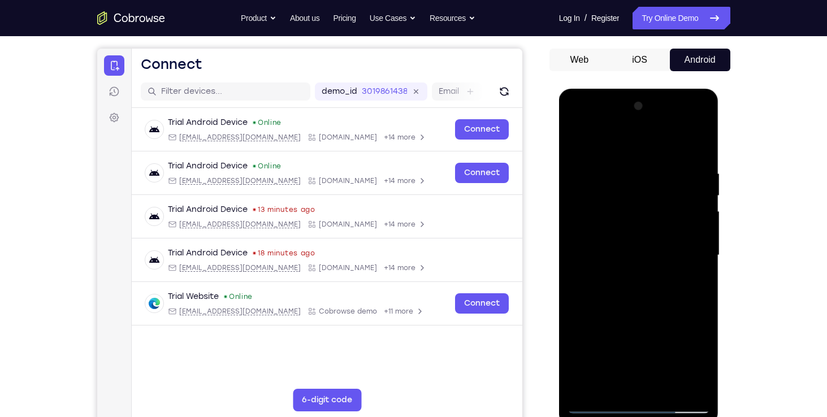
click at [631, 163] on div at bounding box center [639, 255] width 142 height 317
click at [700, 144] on div at bounding box center [639, 255] width 142 height 317
click at [669, 389] on div at bounding box center [639, 255] width 142 height 317
click at [646, 291] on div at bounding box center [639, 255] width 142 height 317
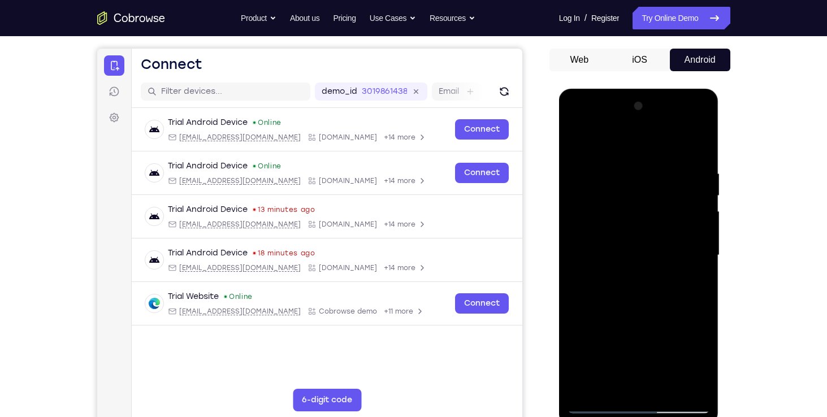
click at [685, 265] on div at bounding box center [639, 255] width 142 height 317
click at [704, 196] on div at bounding box center [639, 255] width 142 height 317
click at [578, 191] on div at bounding box center [639, 255] width 142 height 317
click at [581, 140] on div at bounding box center [639, 255] width 142 height 317
click at [591, 386] on div at bounding box center [639, 255] width 142 height 317
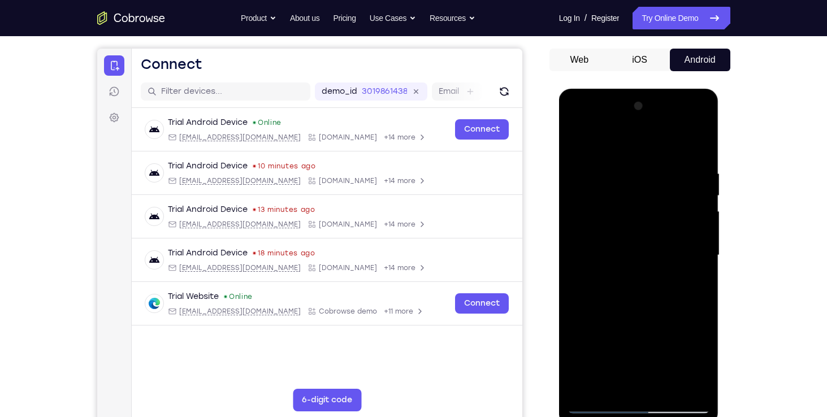
click at [591, 386] on div at bounding box center [639, 255] width 142 height 317
click at [658, 169] on div at bounding box center [639, 255] width 142 height 317
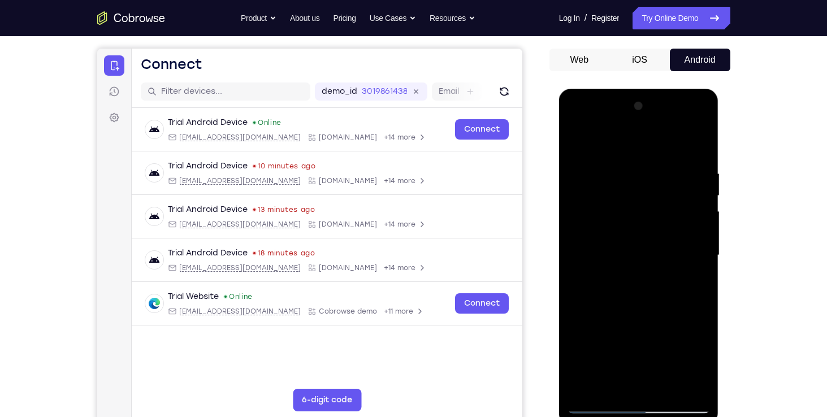
click at [697, 146] on div at bounding box center [639, 255] width 142 height 317
click at [696, 161] on div at bounding box center [639, 255] width 142 height 317
click at [695, 142] on div at bounding box center [639, 255] width 142 height 317
drag, startPoint x: 686, startPoint y: 165, endPoint x: 622, endPoint y: 173, distance: 63.8
click at [622, 173] on div at bounding box center [639, 255] width 142 height 317
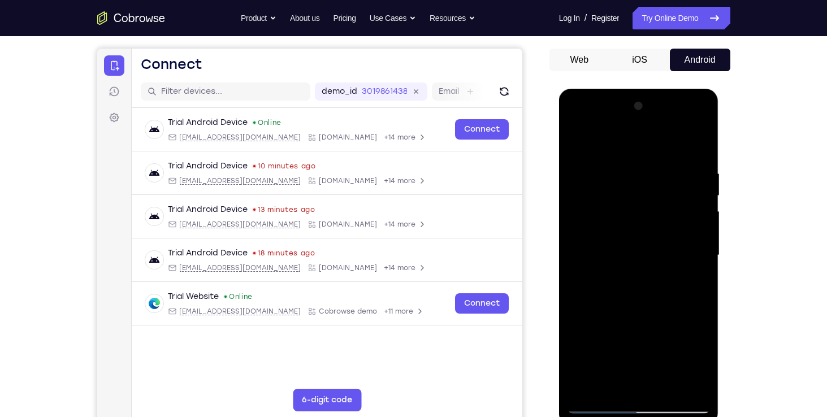
click at [673, 170] on div at bounding box center [639, 255] width 142 height 317
click at [696, 144] on div at bounding box center [639, 255] width 142 height 317
click at [642, 346] on div at bounding box center [639, 255] width 142 height 317
click at [698, 287] on div at bounding box center [639, 255] width 142 height 317
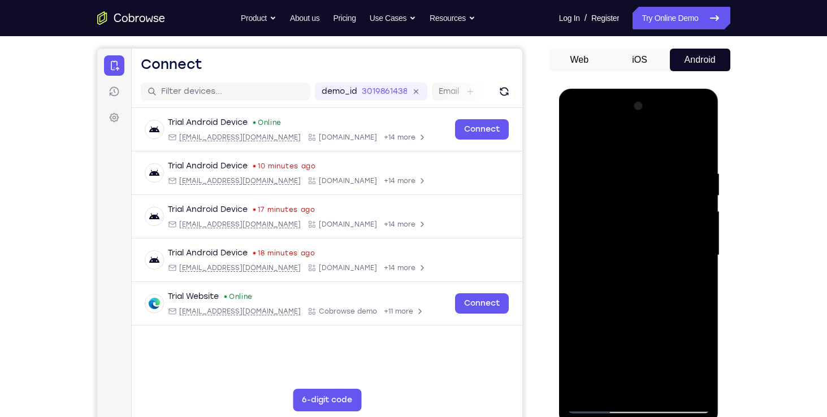
click at [698, 287] on div at bounding box center [639, 255] width 142 height 317
click at [793, 194] on div "Your Support Agent Your Customer Web iOS Android Next Steps We’d be happy to gi…" at bounding box center [413, 311] width 827 height 746
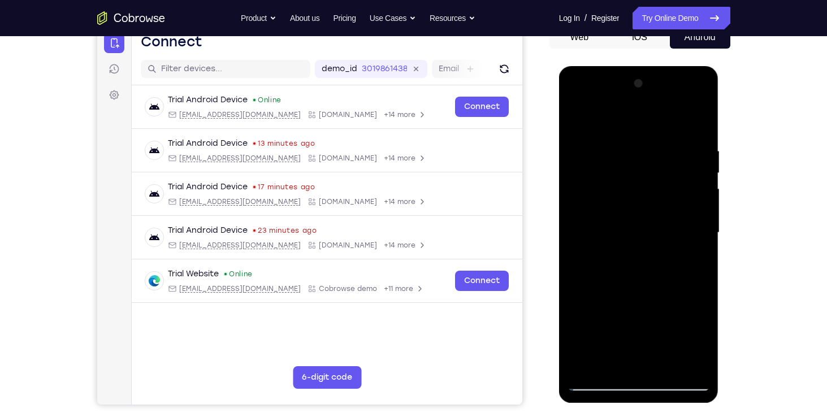
scroll to position [144, 0]
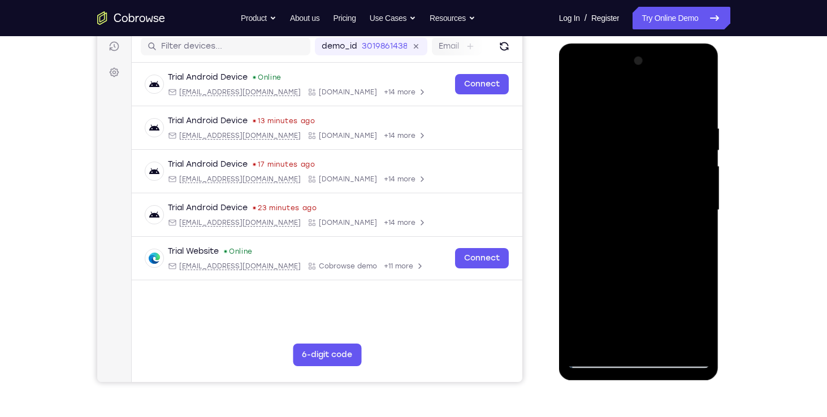
click at [651, 168] on div at bounding box center [639, 210] width 142 height 317
